Goal: Information Seeking & Learning: Check status

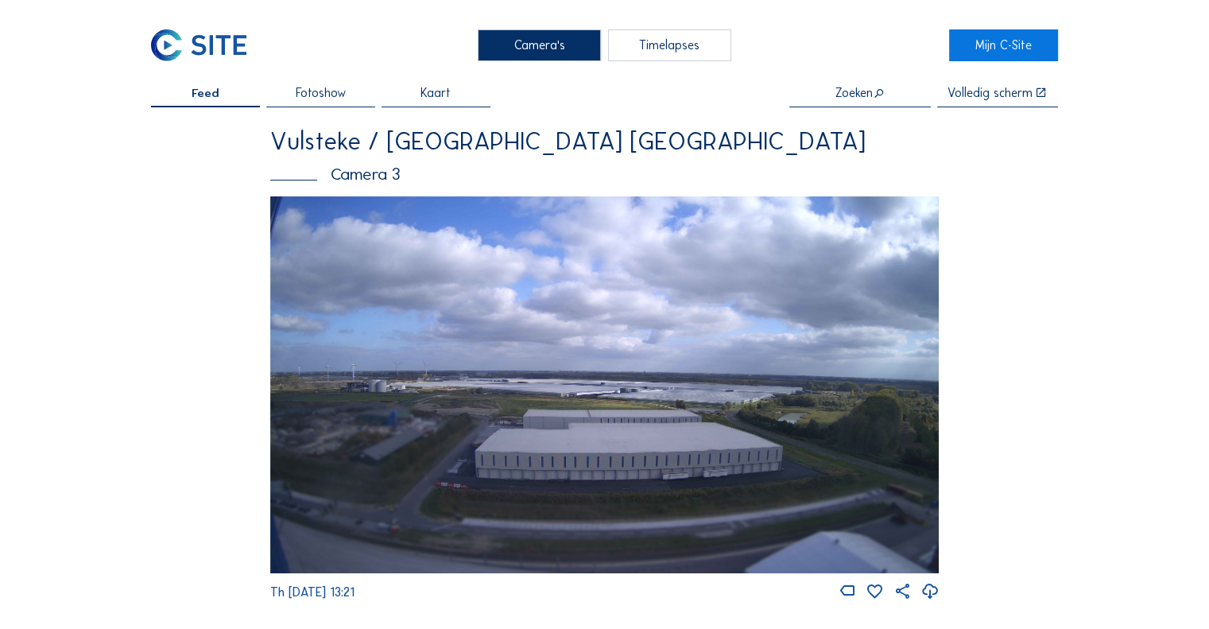
click at [622, 385] on img at bounding box center [604, 384] width 669 height 376
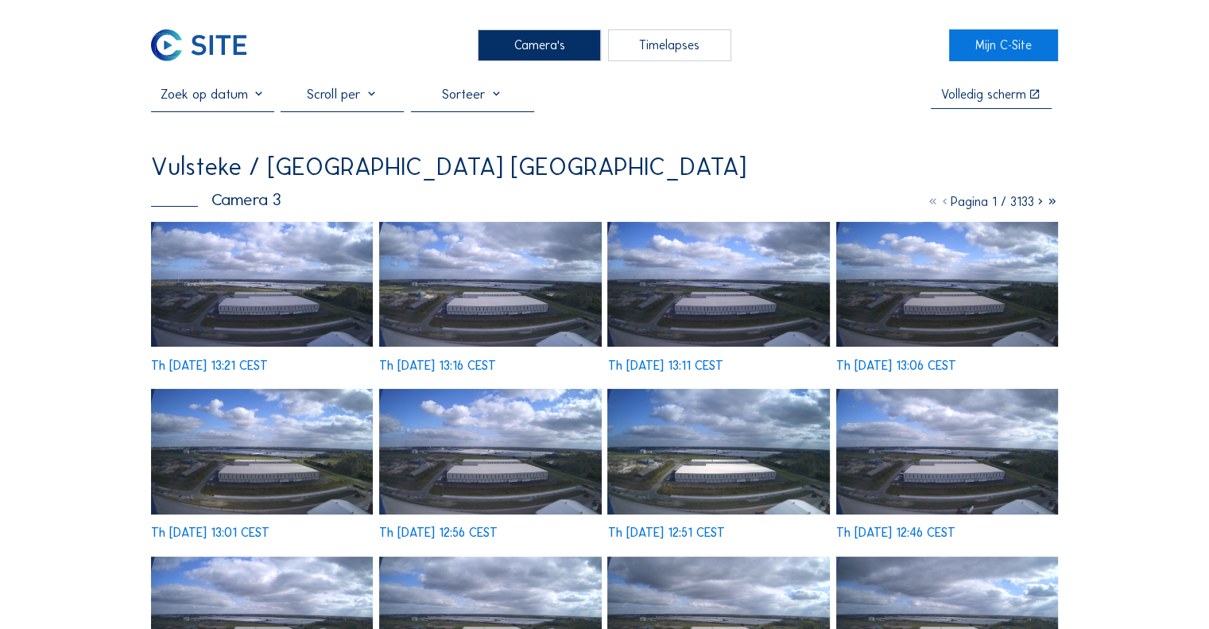
click at [495, 100] on div at bounding box center [472, 98] width 123 height 25
click at [628, 150] on div "Volledig [PERSON_NAME] [GEOGRAPHIC_DATA] / [GEOGRAPHIC_DATA] [GEOGRAPHIC_DATA] …" at bounding box center [604, 479] width 907 height 787
click at [250, 99] on input "text" at bounding box center [212, 94] width 123 height 17
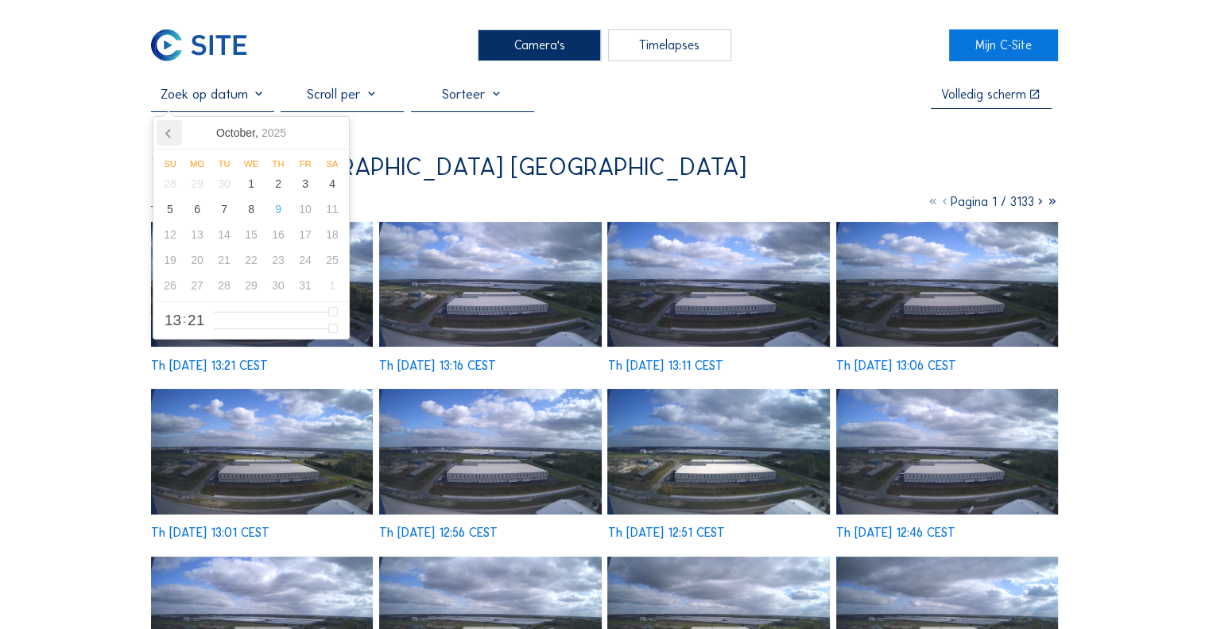
click at [174, 141] on icon at bounding box center [169, 132] width 25 height 25
click at [250, 195] on div "4" at bounding box center [251, 183] width 27 height 25
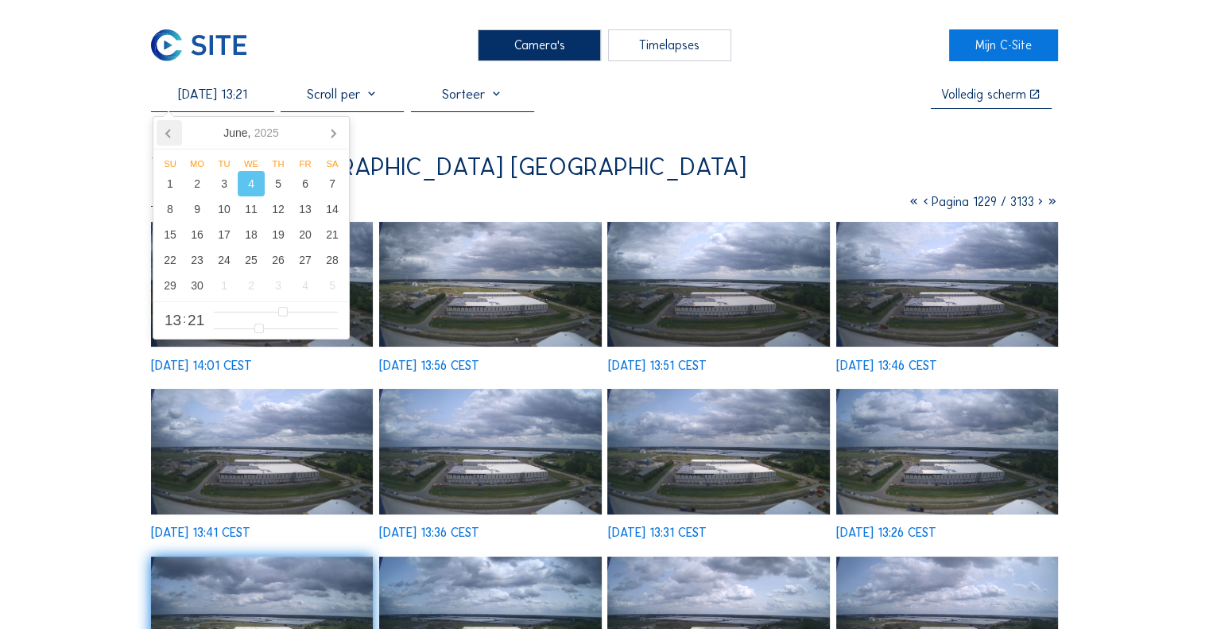
click at [169, 136] on icon at bounding box center [168, 134] width 4 height 8
click at [251, 242] on div "14" at bounding box center [251, 234] width 27 height 25
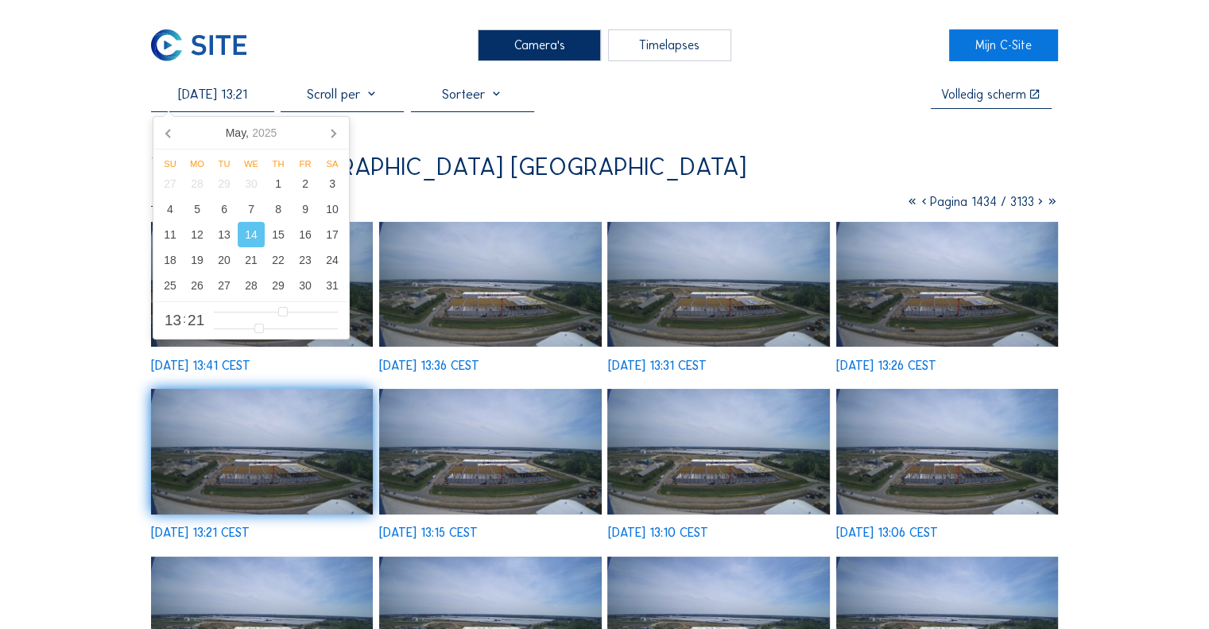
click at [515, 297] on img at bounding box center [490, 284] width 222 height 125
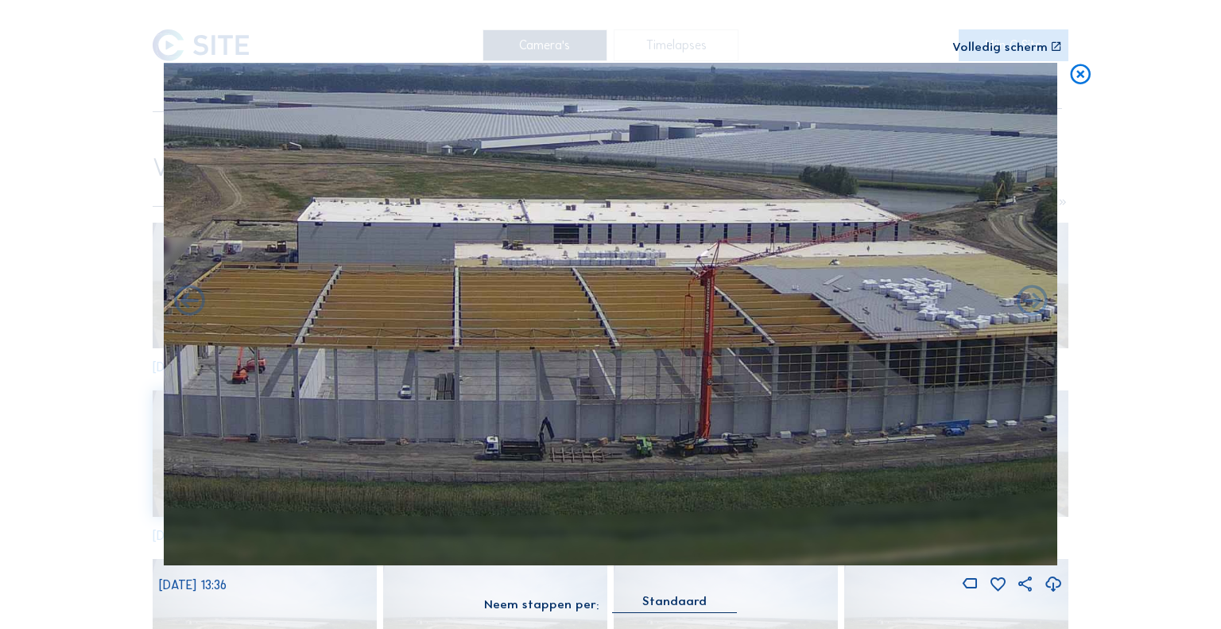
drag, startPoint x: 675, startPoint y: 425, endPoint x: 474, endPoint y: 387, distance: 204.6
click at [474, 387] on img at bounding box center [611, 314] width 894 height 503
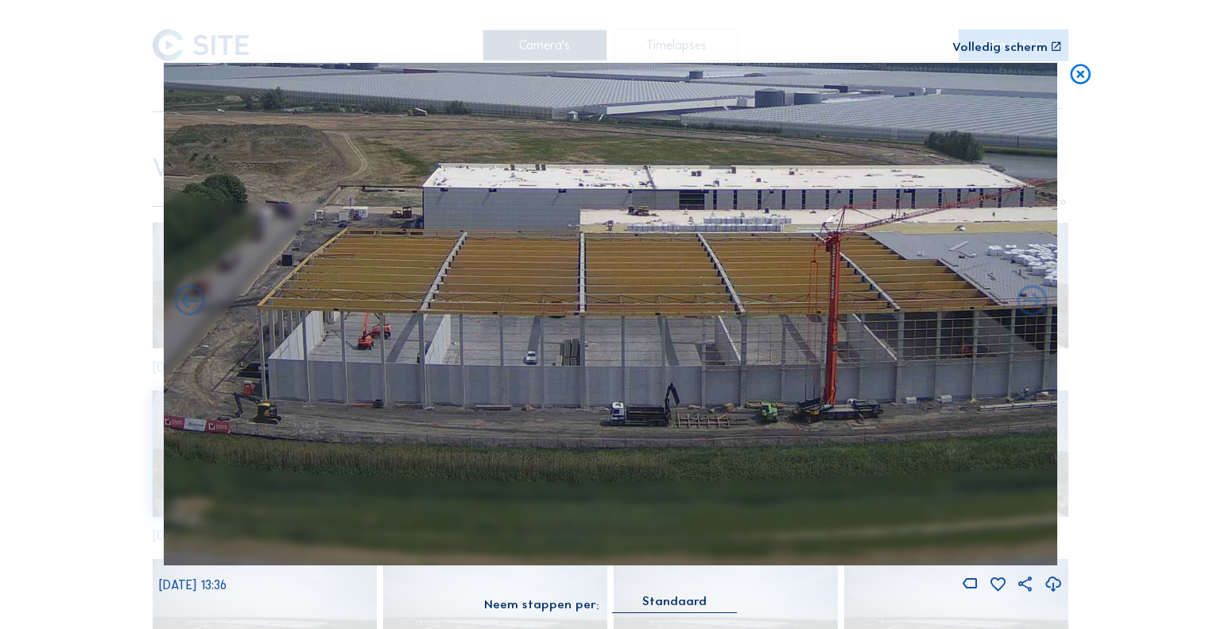
drag, startPoint x: 651, startPoint y: 393, endPoint x: 759, endPoint y: 361, distance: 112.7
click at [759, 361] on img at bounding box center [611, 314] width 894 height 503
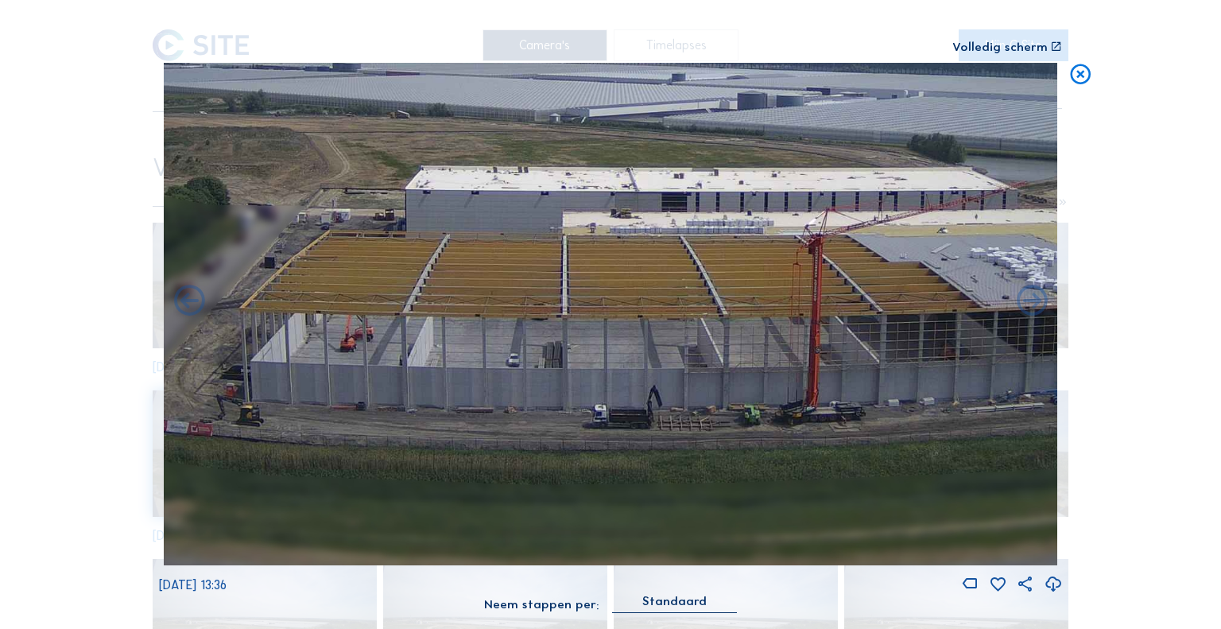
click at [1078, 76] on icon at bounding box center [1081, 75] width 25 height 25
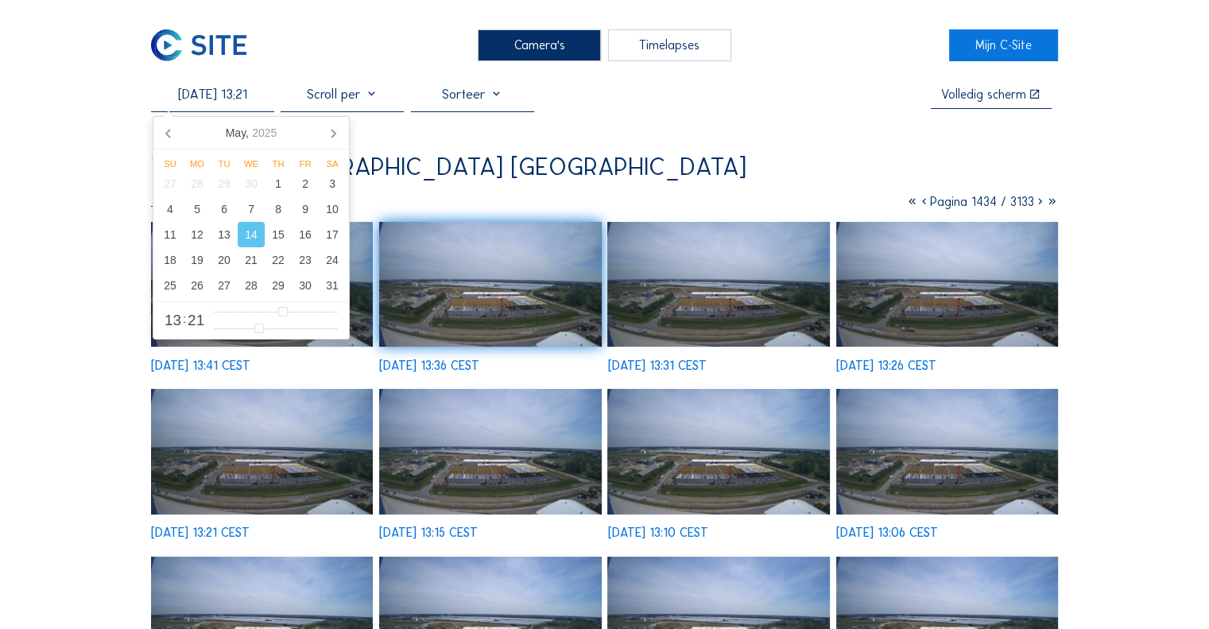
click at [250, 103] on input "[DATE] 13:21" at bounding box center [212, 94] width 123 height 17
click at [223, 235] on div "13" at bounding box center [224, 234] width 27 height 25
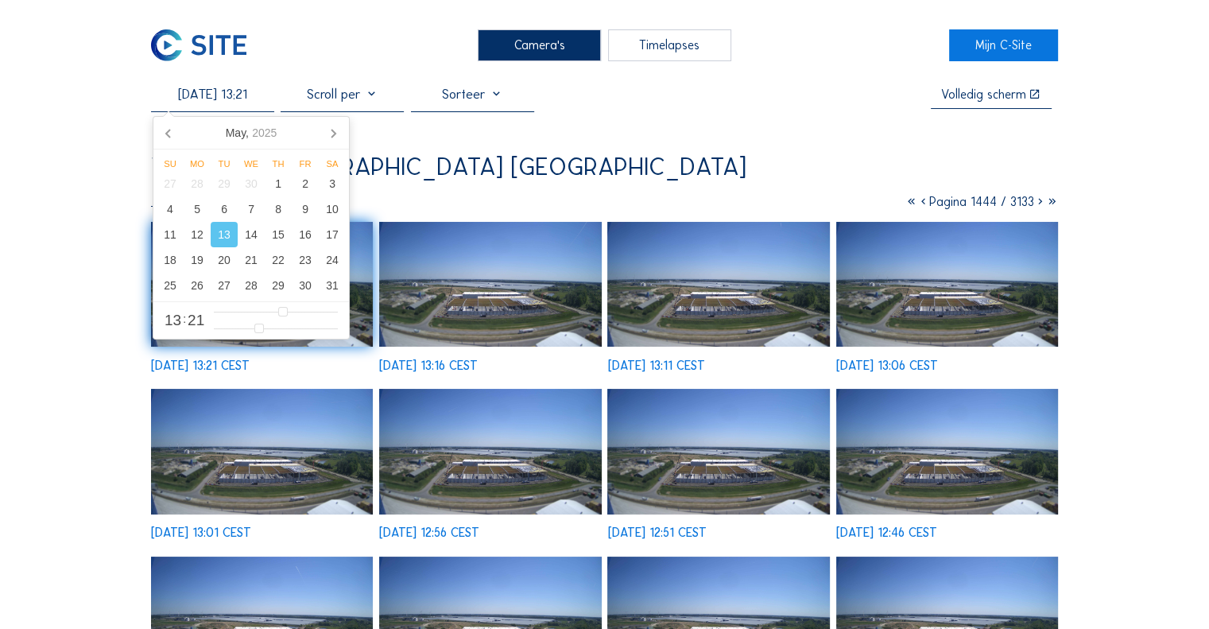
click at [710, 293] on img at bounding box center [718, 284] width 222 height 125
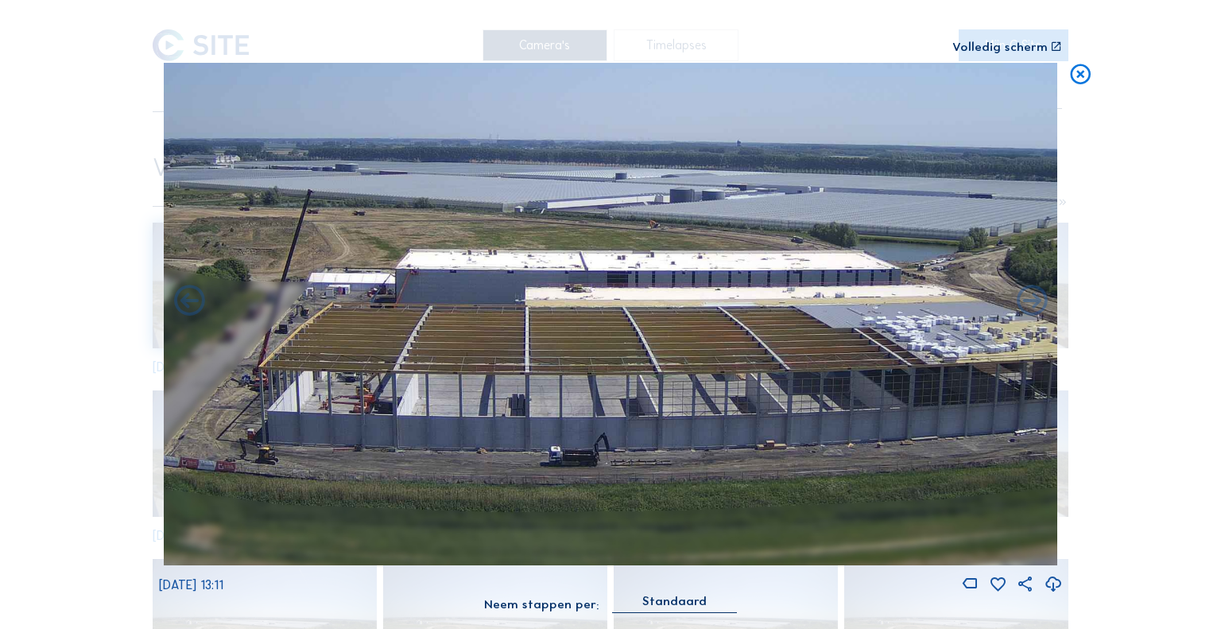
drag, startPoint x: 533, startPoint y: 431, endPoint x: 563, endPoint y: 429, distance: 29.5
click at [563, 429] on img at bounding box center [611, 314] width 894 height 503
click at [1087, 75] on icon at bounding box center [1081, 75] width 25 height 25
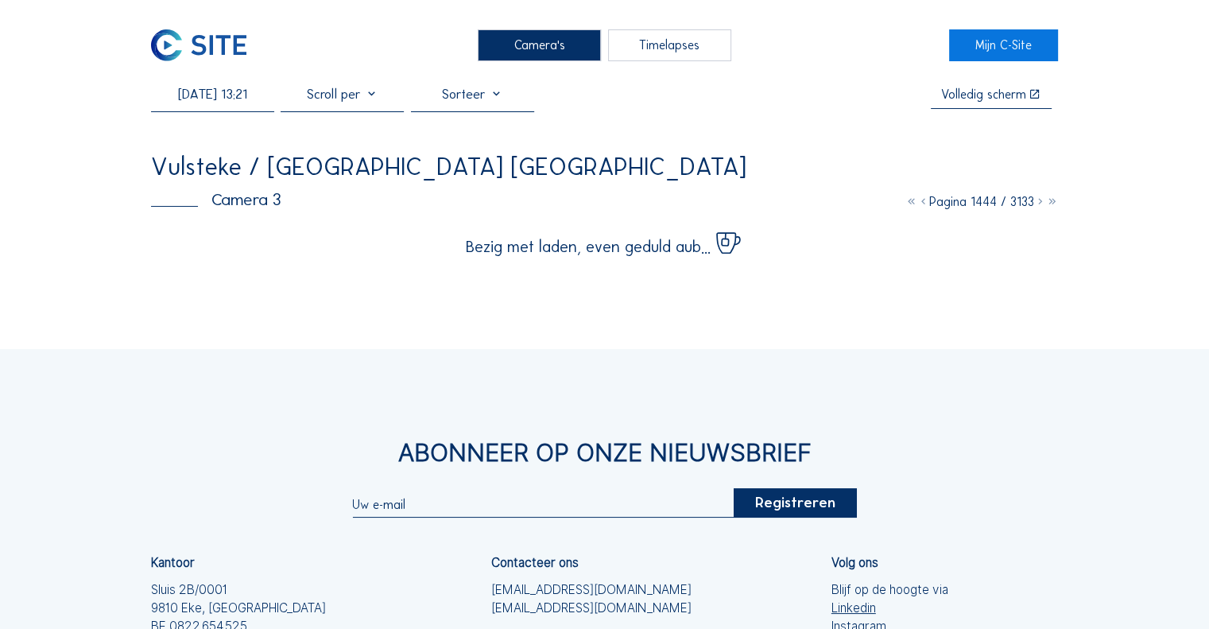
click at [219, 108] on div "[DATE] 13:21" at bounding box center [212, 98] width 123 height 25
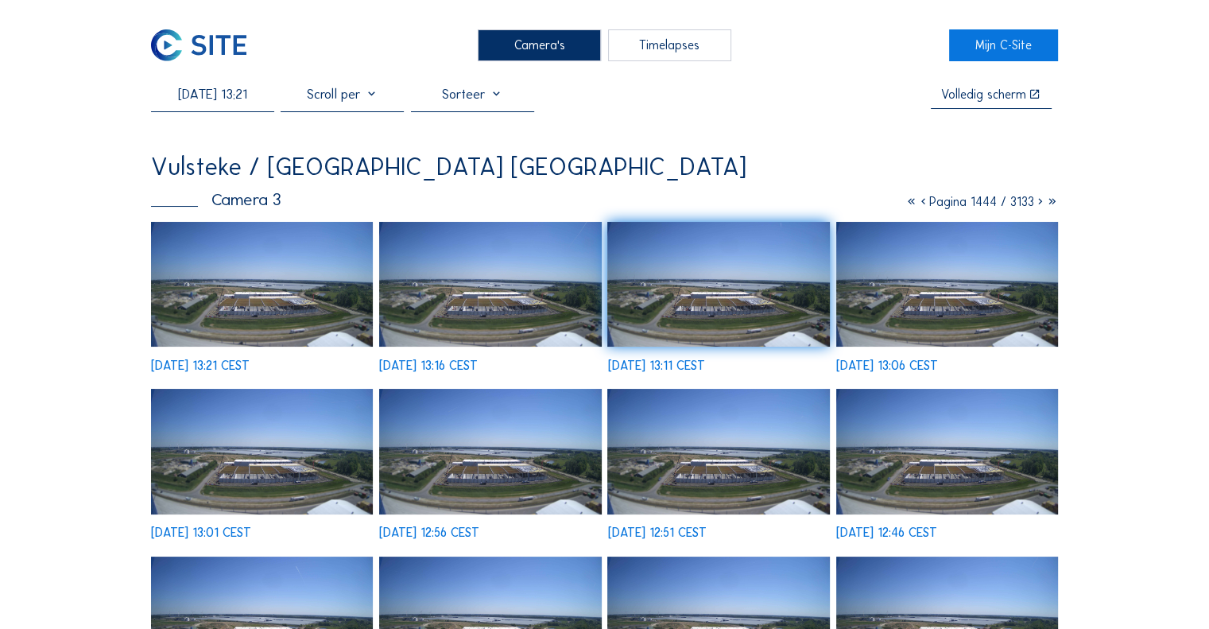
click at [235, 90] on input "[DATE] 13:21" at bounding box center [212, 94] width 123 height 17
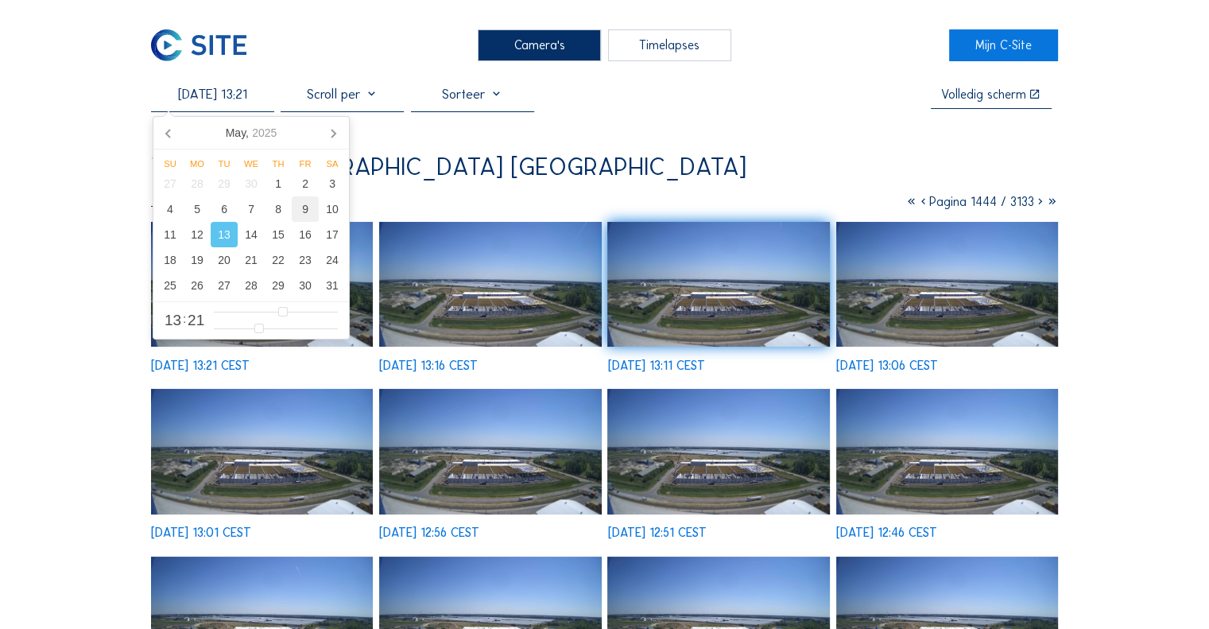
click at [299, 213] on div "9" at bounding box center [305, 208] width 27 height 25
type input "[DATE] 13:21"
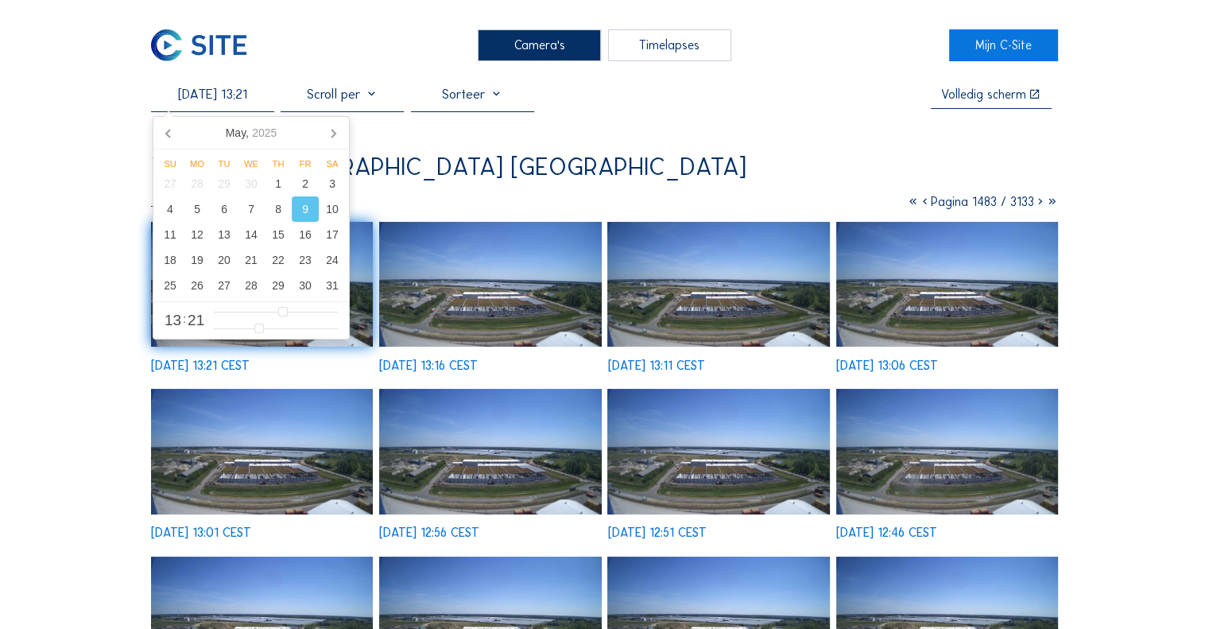
click at [730, 305] on img at bounding box center [718, 284] width 222 height 125
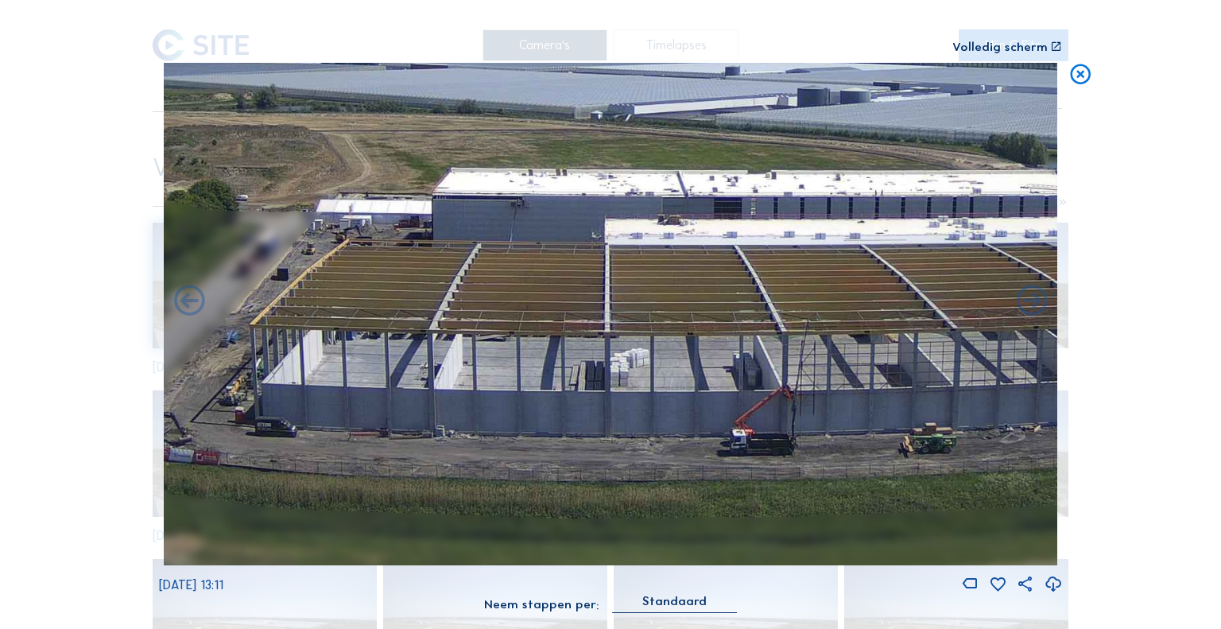
drag, startPoint x: 731, startPoint y: 454, endPoint x: 669, endPoint y: 431, distance: 66.9
click at [669, 431] on img at bounding box center [611, 314] width 894 height 503
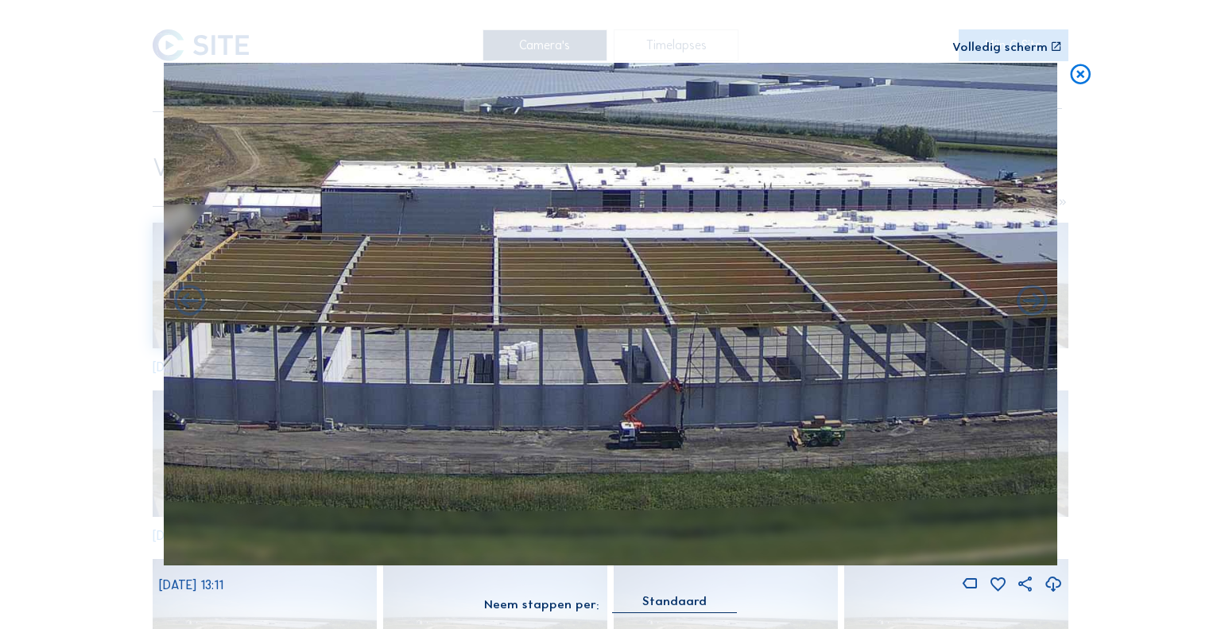
click at [1080, 77] on icon at bounding box center [1081, 75] width 25 height 25
